Goal: Complete application form: Complete application form

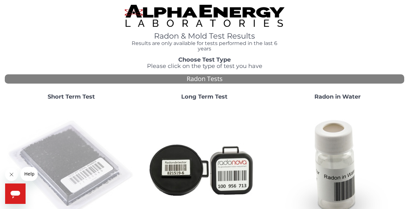
click at [95, 166] on img at bounding box center [71, 169] width 128 height 128
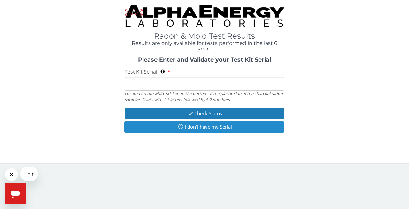
click at [201, 127] on button "I don't have my Serial" at bounding box center [204, 127] width 160 height 12
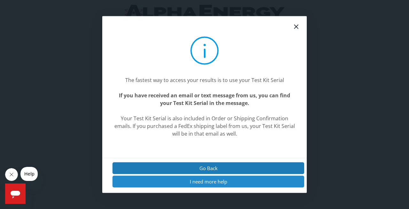
click at [224, 181] on button "I need more help" at bounding box center [208, 182] width 192 height 12
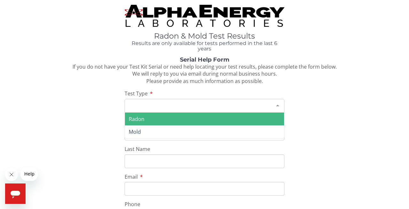
click at [276, 105] on div at bounding box center [277, 105] width 13 height 12
click at [273, 114] on span "Radon" at bounding box center [204, 119] width 159 height 13
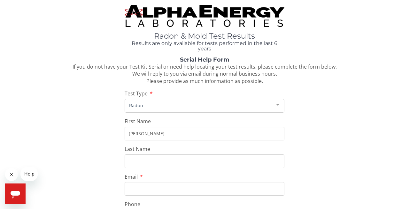
type input "[PERSON_NAME]"
click at [321, 176] on div "Serial Help Form If you do not have your Test Kit Serial or need help locating …" at bounding box center [204, 208] width 399 height 303
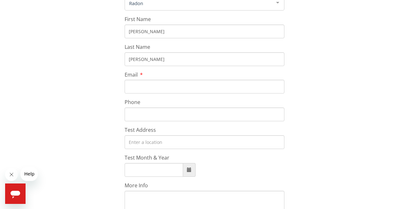
scroll to position [103, 0]
type input "[EMAIL_ADDRESS][DOMAIN_NAME]"
type input "30"
type input "[PHONE_NUMBER]"
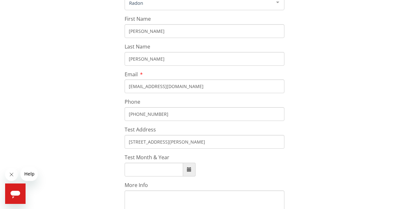
click at [321, 149] on div "Serial Help Form If you do not have your Test Kit Serial or need help locating …" at bounding box center [204, 105] width 399 height 303
click at [168, 140] on input "[STREET_ADDRESS][PERSON_NAME]" at bounding box center [205, 143] width 160 height 14
type input "[STREET_ADDRESS][PERSON_NAME][PERSON_NAME]"
click at [186, 168] on span at bounding box center [189, 171] width 12 height 14
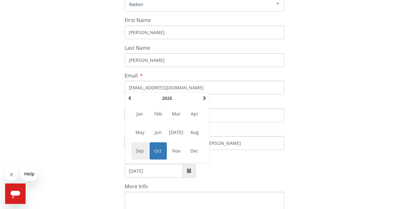
click at [141, 148] on span "Sep" at bounding box center [139, 150] width 17 height 17
type input "[DATE]"
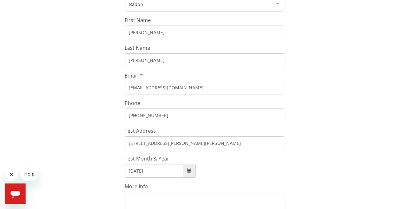
click at [277, 170] on div "[DATE]" at bounding box center [205, 171] width 160 height 14
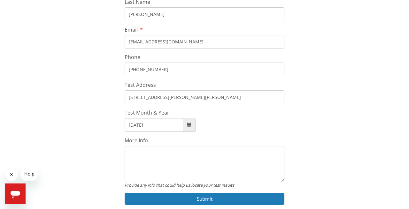
scroll to position [172, 0]
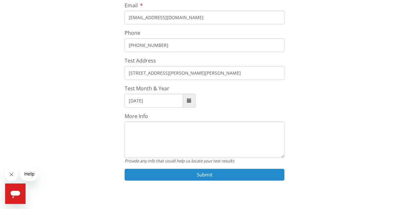
click at [210, 172] on button "Submit" at bounding box center [205, 175] width 160 height 12
click at [206, 169] on button "Submit" at bounding box center [205, 175] width 160 height 12
